Goal: Transaction & Acquisition: Download file/media

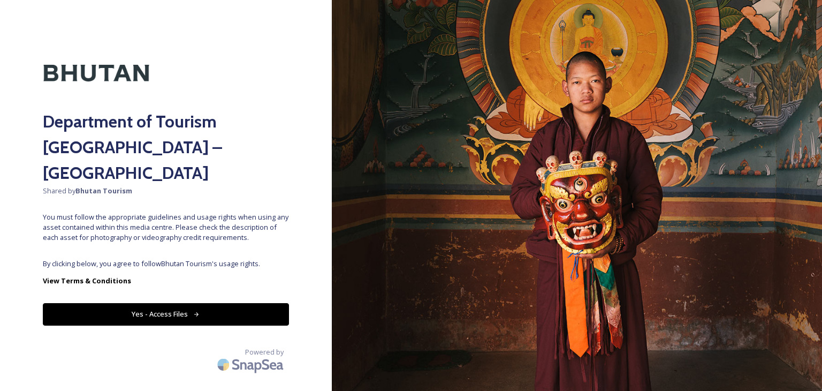
click at [269, 303] on button "Yes - Access Files" at bounding box center [166, 314] width 246 height 22
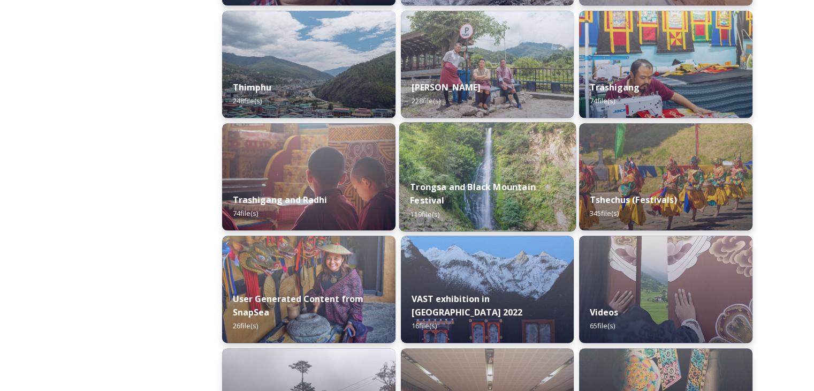
scroll to position [1070, 0]
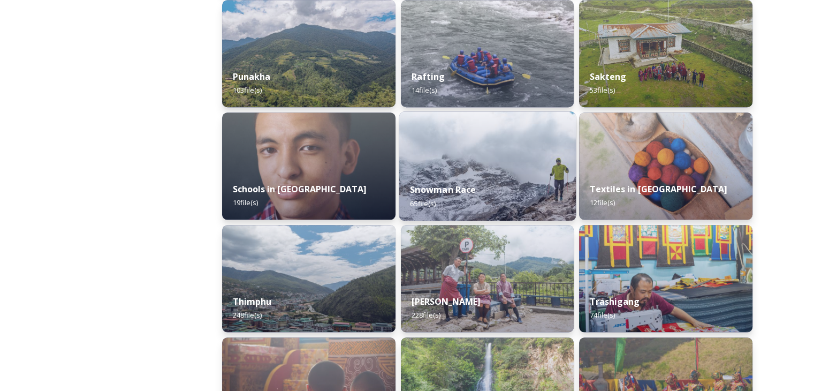
click at [441, 142] on img at bounding box center [487, 165] width 177 height 109
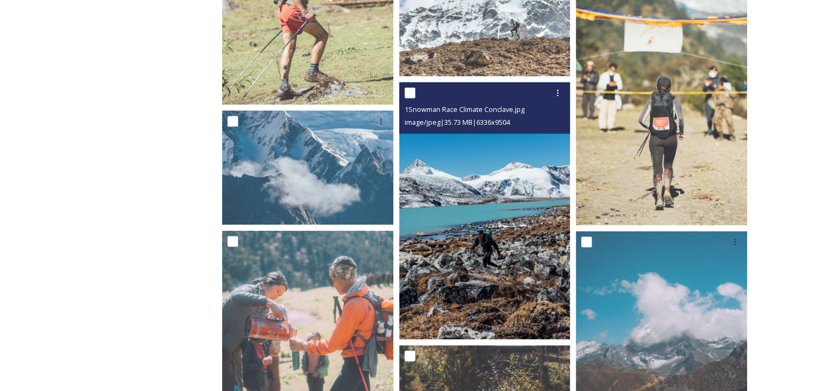
scroll to position [2462, 0]
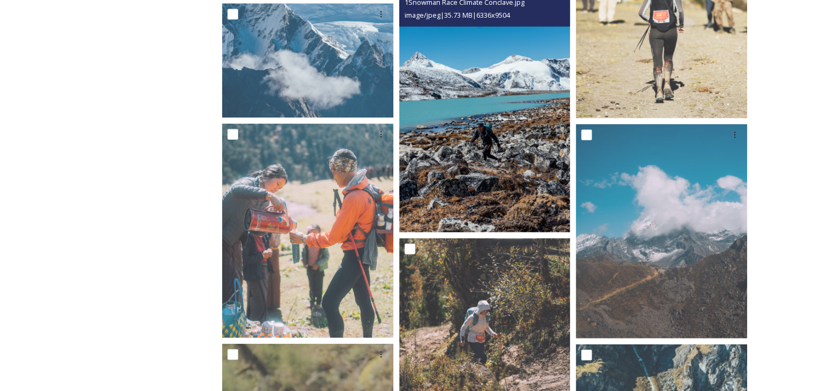
click at [462, 163] on img at bounding box center [484, 103] width 171 height 257
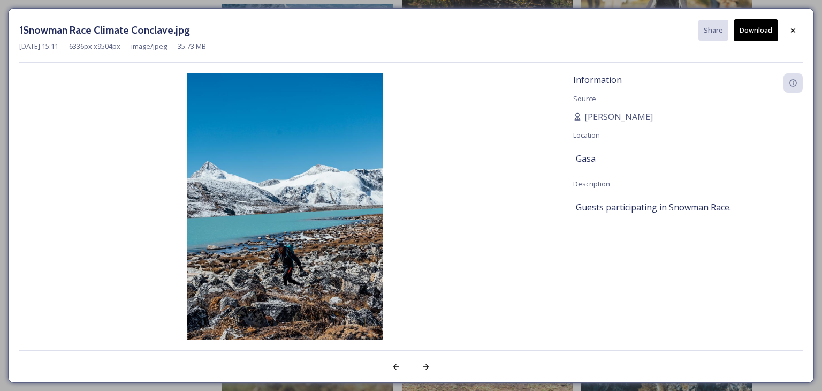
click at [760, 25] on button "Download" at bounding box center [756, 30] width 44 height 22
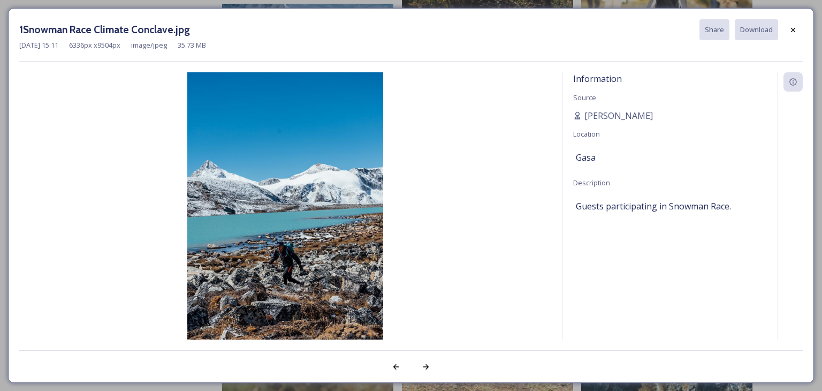
click at [781, 34] on div "1Snowman Race Climate Conclave.jpg Share Download" at bounding box center [410, 29] width 783 height 21
click at [787, 33] on div at bounding box center [792, 29] width 19 height 19
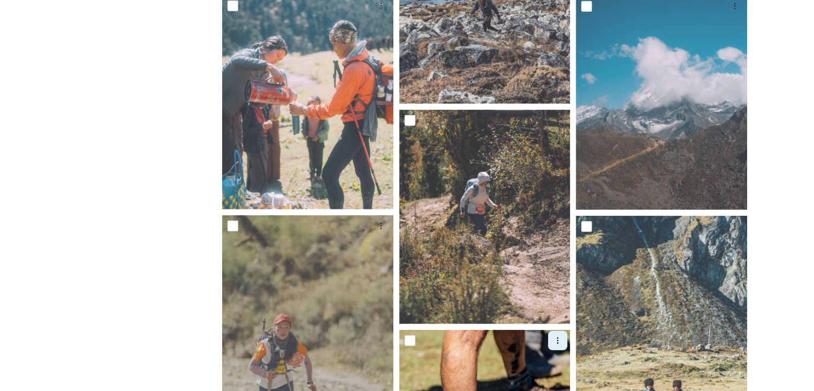
scroll to position [2783, 0]
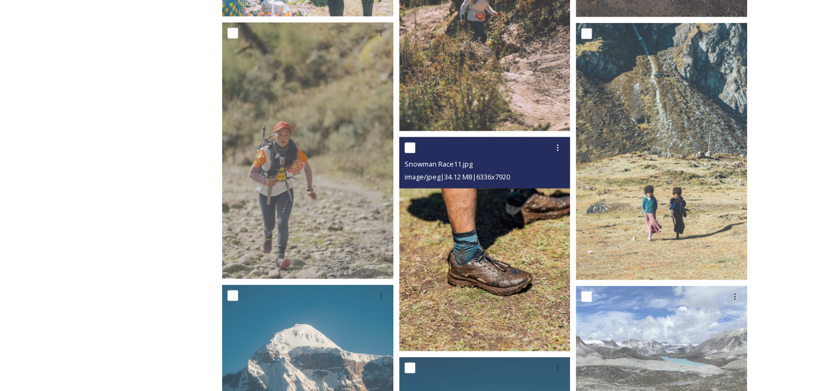
click at [490, 239] on img at bounding box center [484, 244] width 171 height 214
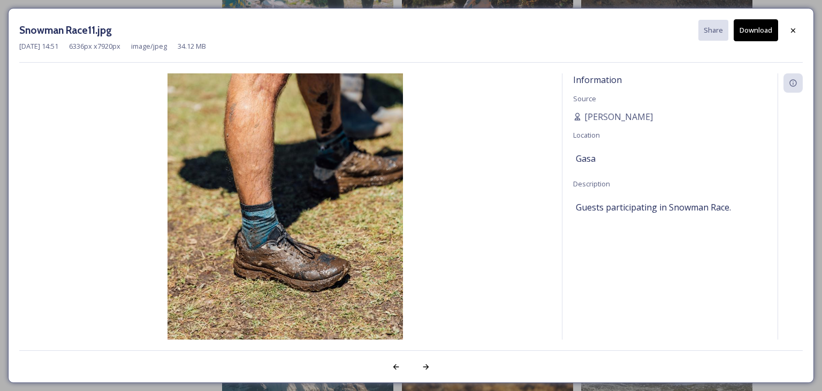
click at [758, 39] on button "Download" at bounding box center [756, 30] width 44 height 22
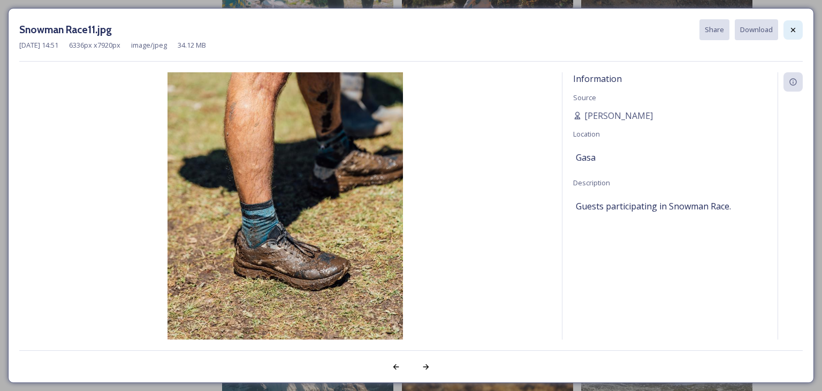
click at [794, 27] on icon at bounding box center [793, 30] width 9 height 9
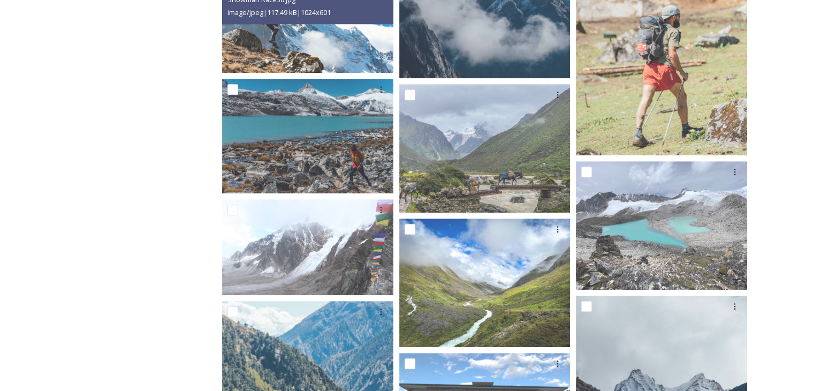
scroll to position [920, 0]
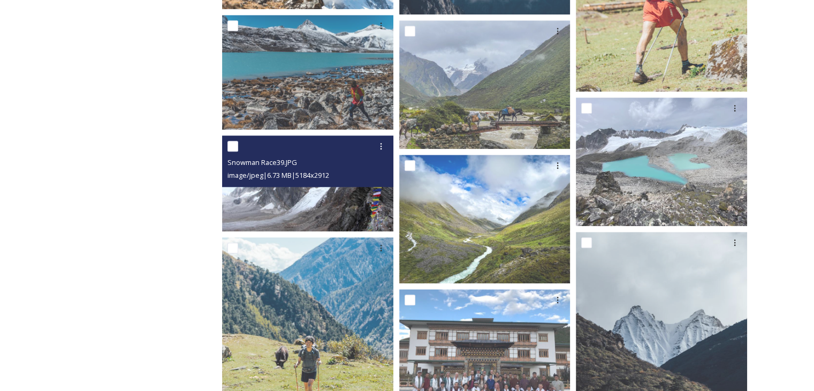
click at [321, 206] on img at bounding box center [307, 183] width 171 height 96
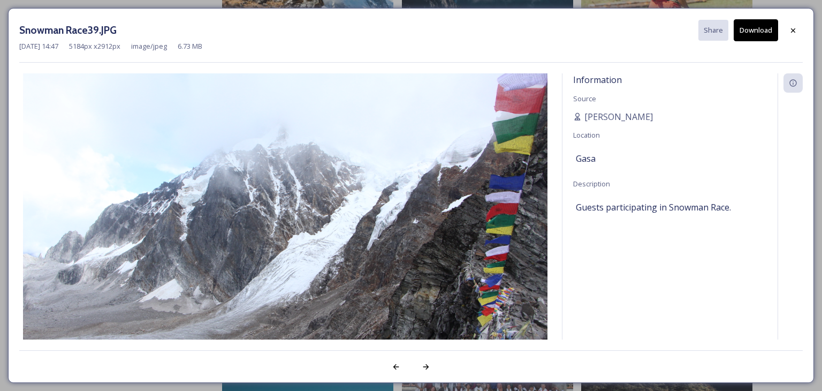
click at [749, 33] on button "Download" at bounding box center [756, 30] width 44 height 22
click at [789, 31] on icon at bounding box center [793, 30] width 9 height 9
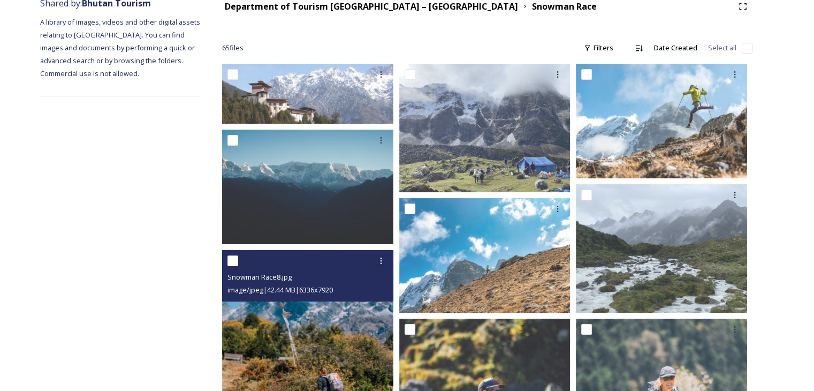
scroll to position [0, 0]
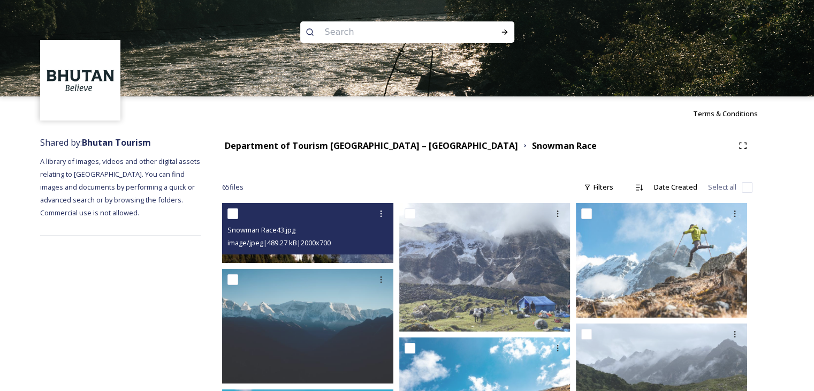
click at [324, 251] on div "Snowman Race43.jpg image/jpeg | 489.27 kB | 2000 x 700" at bounding box center [307, 228] width 171 height 51
click at [300, 224] on div "Snowman Race43.jpg" at bounding box center [308, 229] width 163 height 13
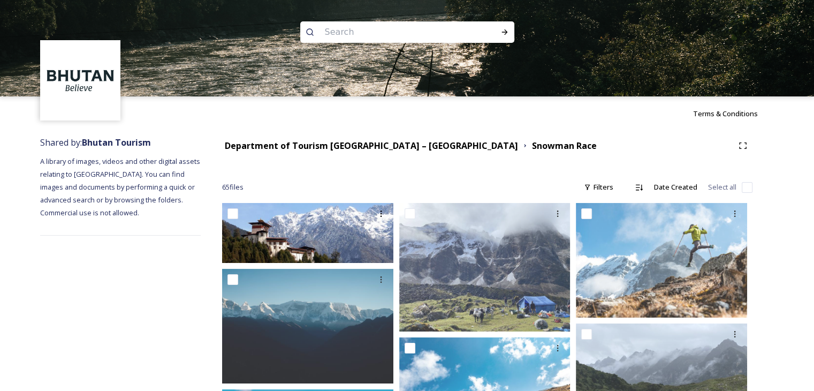
click at [443, 177] on div "65 file s Filters Date Created Select all" at bounding box center [487, 187] width 530 height 21
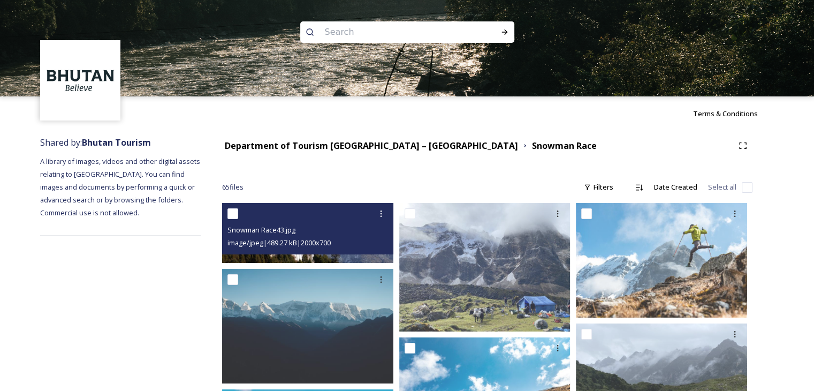
click at [308, 252] on div "Snowman Race43.jpg image/jpeg | 489.27 kB | 2000 x 700" at bounding box center [307, 228] width 171 height 51
click at [309, 255] on img at bounding box center [307, 233] width 171 height 60
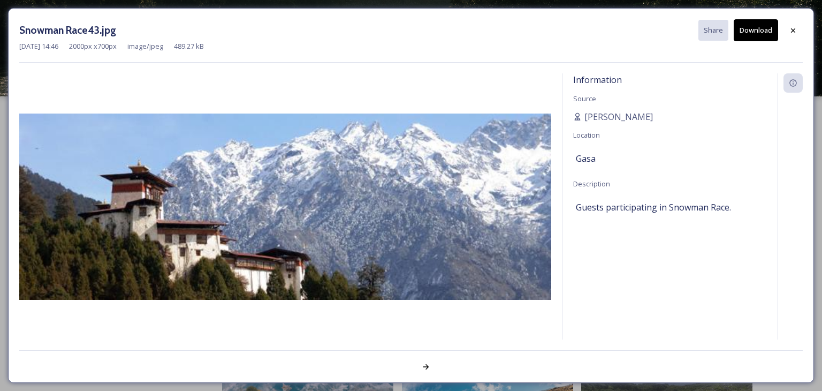
click at [309, 255] on img at bounding box center [285, 206] width 532 height 186
click at [752, 36] on button "Download" at bounding box center [756, 30] width 44 height 22
click at [785, 35] on div at bounding box center [792, 30] width 19 height 19
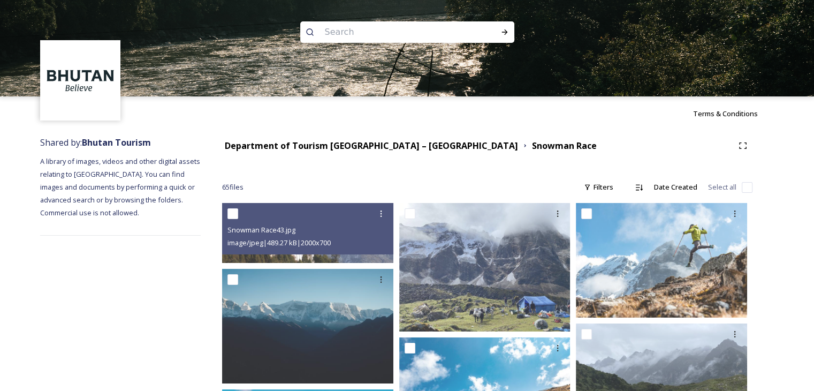
scroll to position [107, 0]
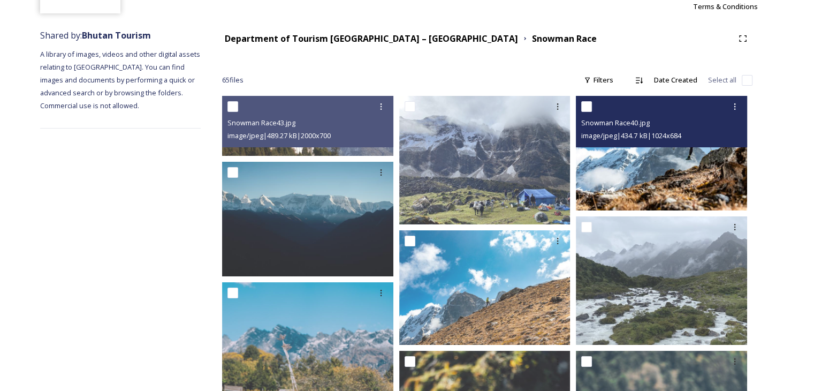
click at [631, 176] on img at bounding box center [661, 153] width 171 height 115
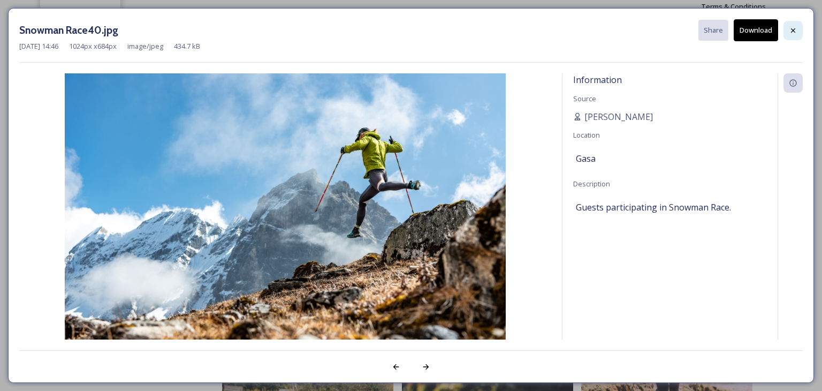
drag, startPoint x: 746, startPoint y: 35, endPoint x: 798, endPoint y: 35, distance: 51.9
click at [747, 35] on button "Download" at bounding box center [756, 30] width 44 height 22
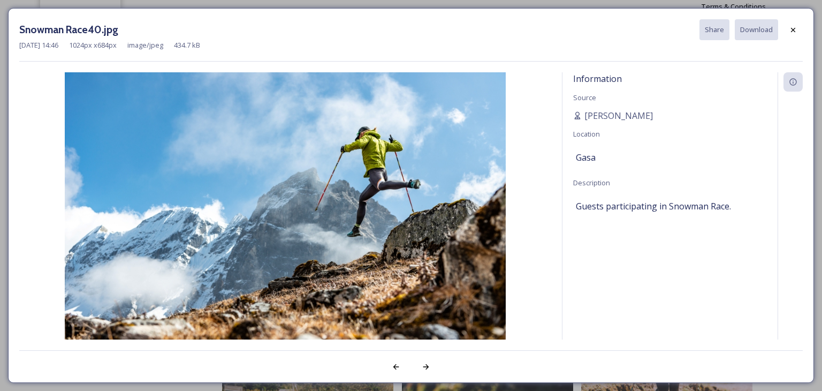
click at [798, 35] on div at bounding box center [792, 29] width 19 height 19
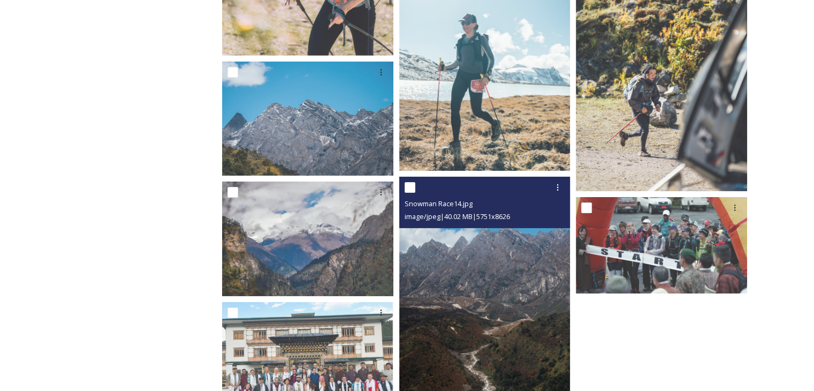
scroll to position [3809, 0]
